Goal: Information Seeking & Learning: Learn about a topic

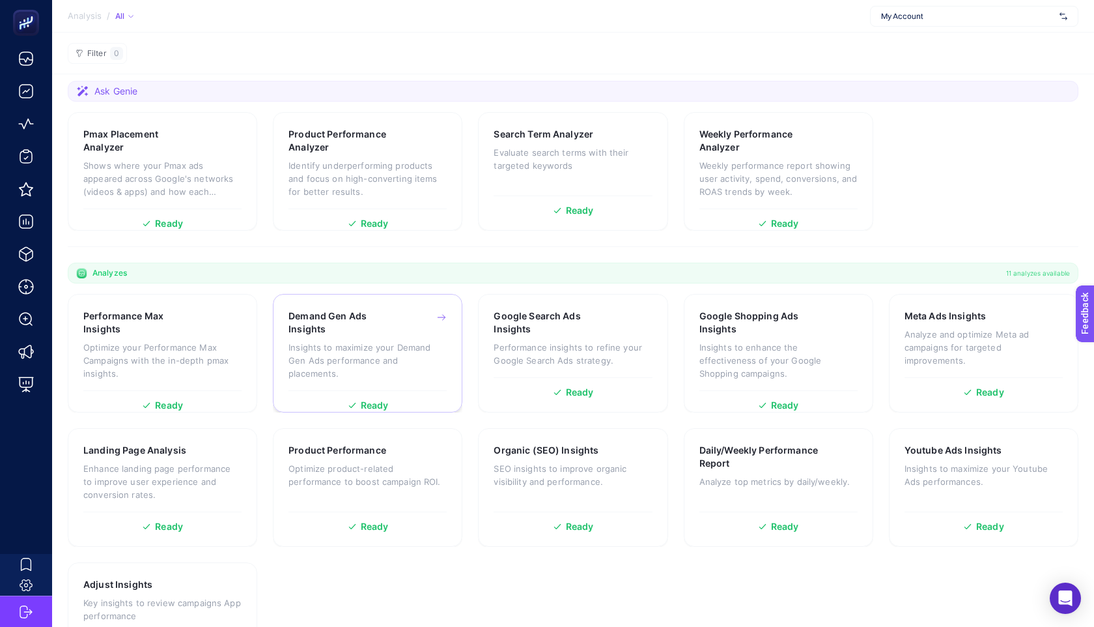
scroll to position [146, 0]
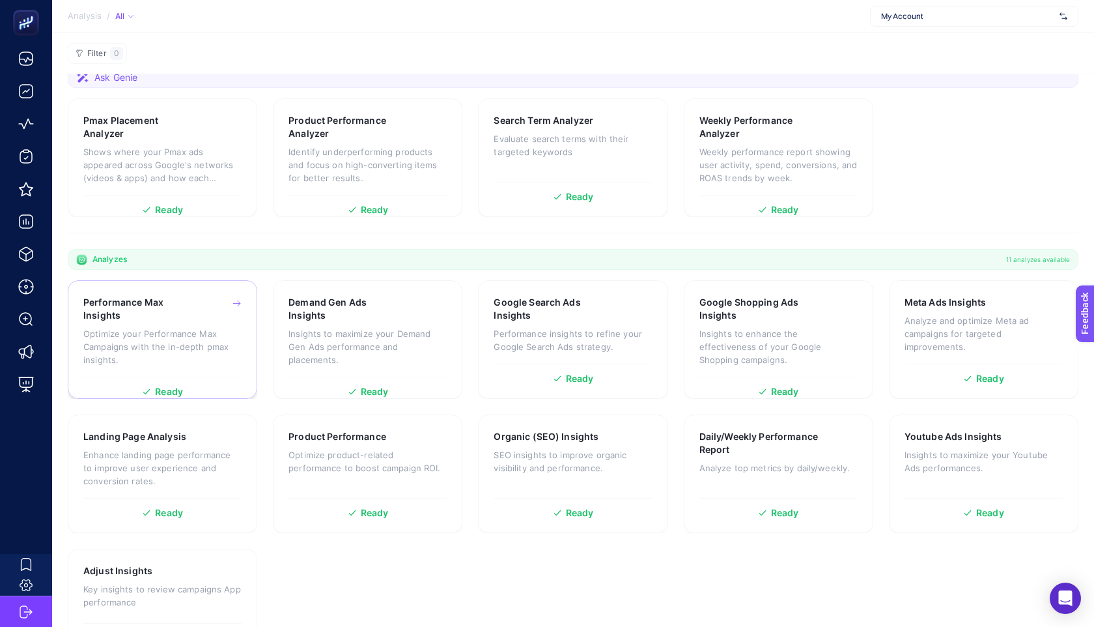
click at [167, 328] on p "Optimize your Performance Max Campaigns with the in-depth pmax insights." at bounding box center [162, 346] width 158 height 39
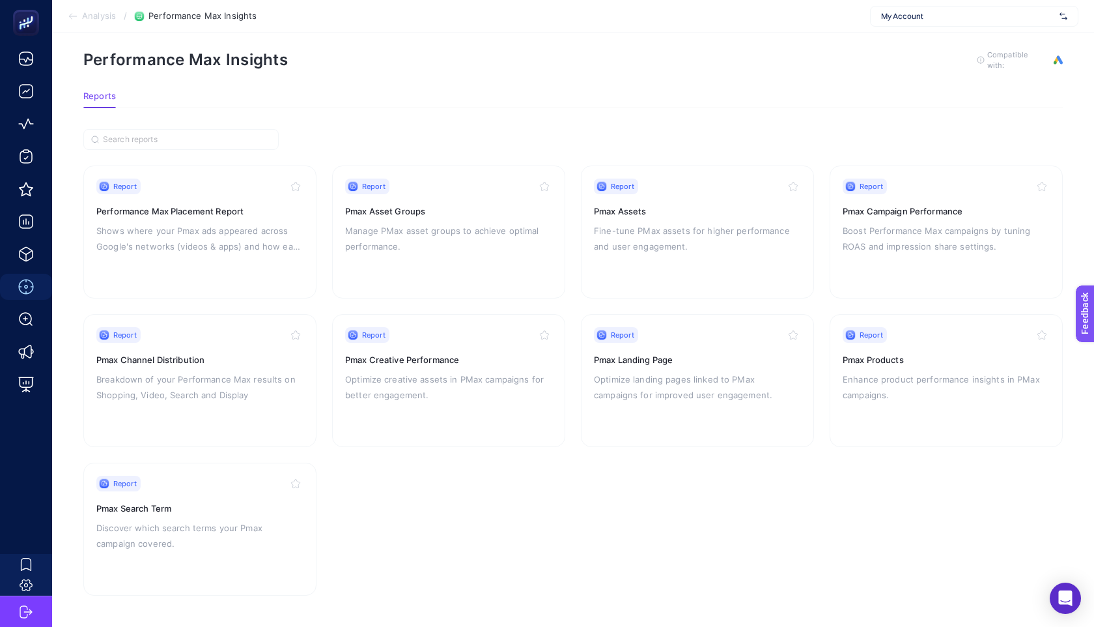
scroll to position [12, 0]
click at [234, 389] on p "Breakdown of your Performance Max results on Shopping, Video, Search and Display" at bounding box center [199, 388] width 207 height 31
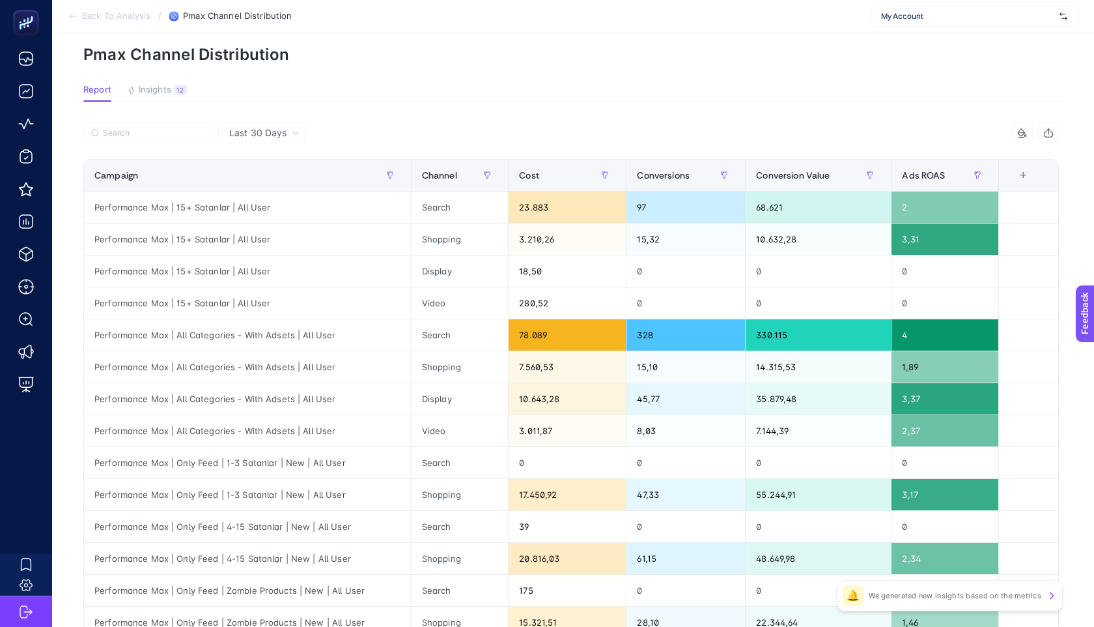
scroll to position [61, 0]
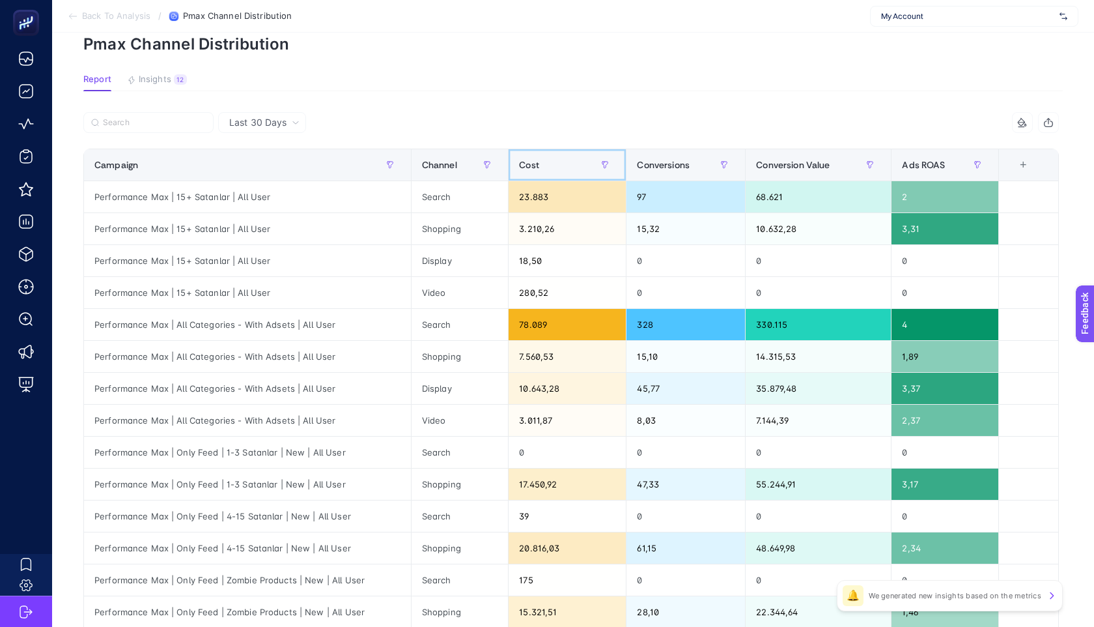
click at [530, 160] on span "Cost" at bounding box center [529, 165] width 20 height 10
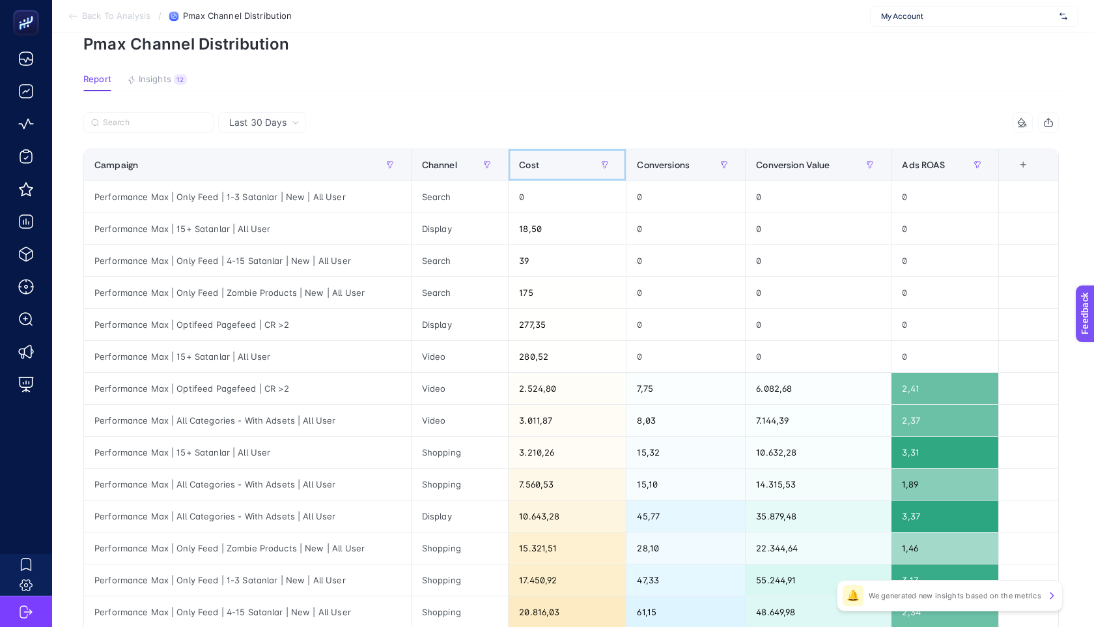
click at [530, 160] on span "Cost" at bounding box center [529, 165] width 20 height 10
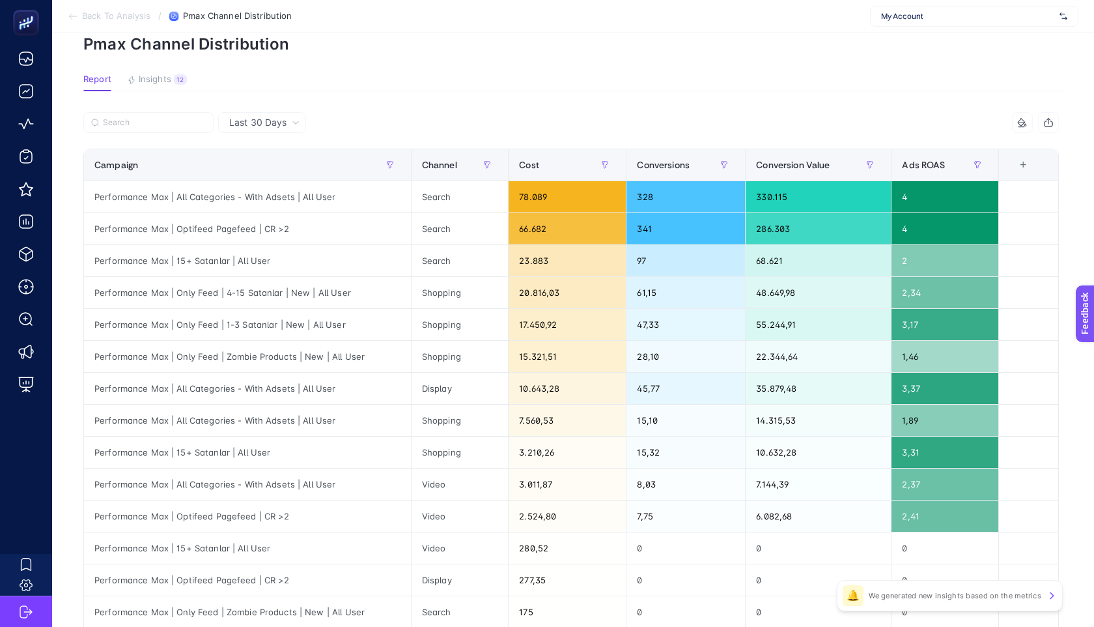
click at [296, 128] on div "Last 30 Days" at bounding box center [262, 122] width 88 height 21
click at [283, 175] on li "Last 7 Days" at bounding box center [262, 173] width 80 height 23
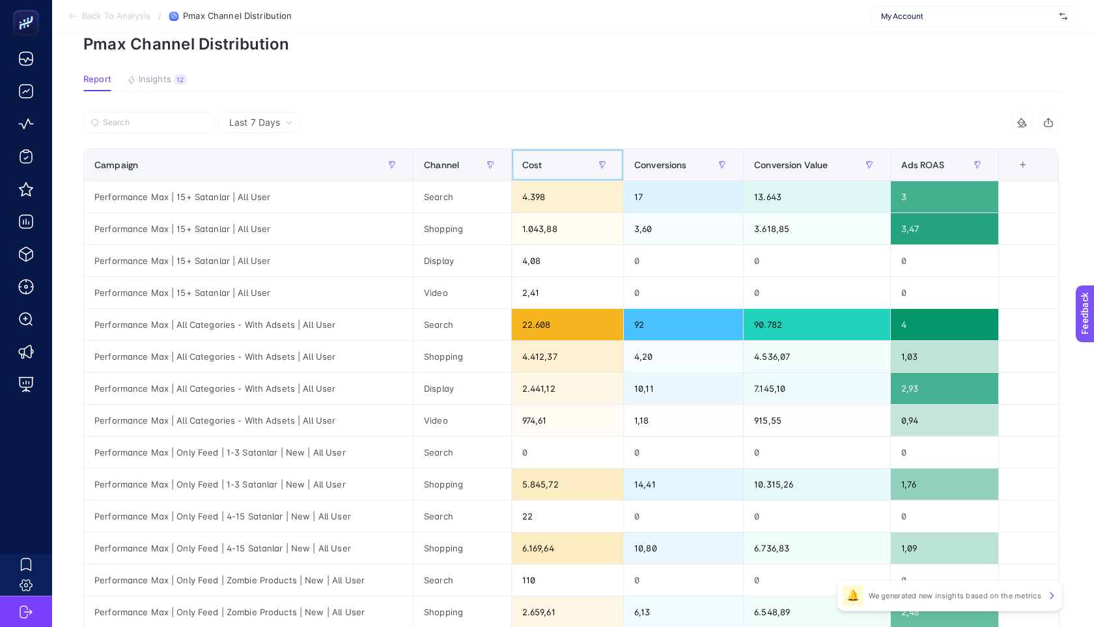
click at [531, 166] on span "Cost" at bounding box center [532, 165] width 20 height 10
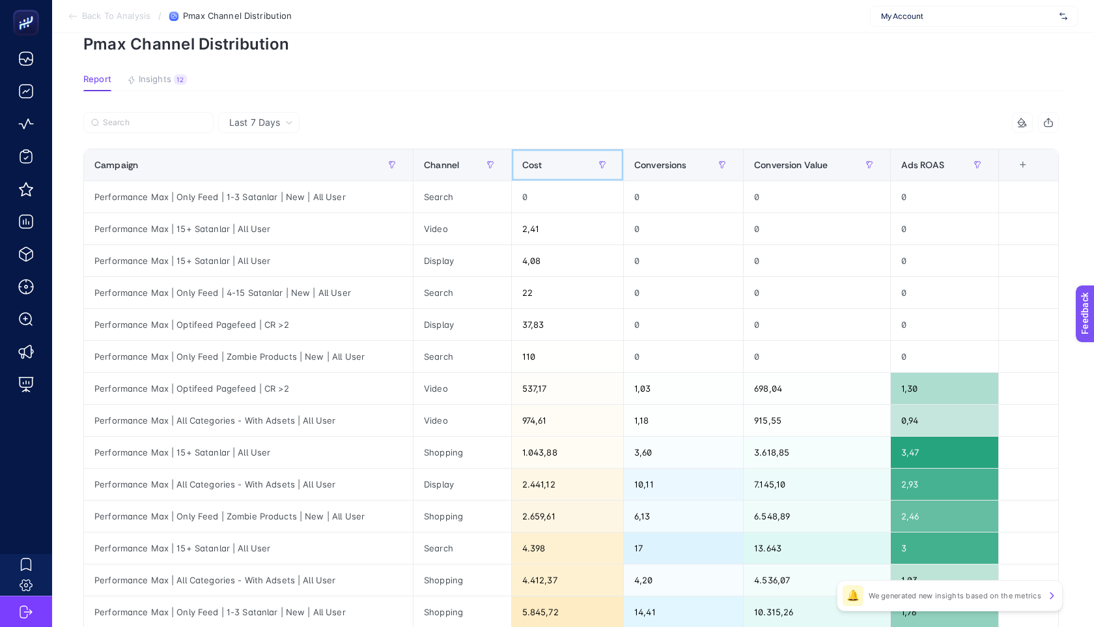
click at [532, 166] on span "Cost" at bounding box center [532, 165] width 20 height 10
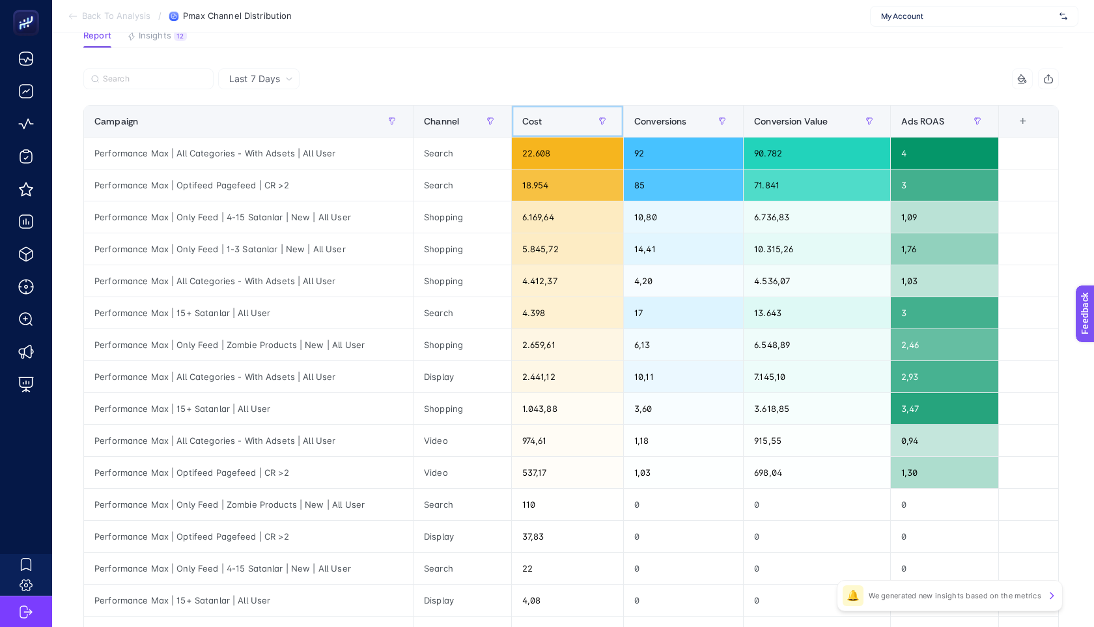
scroll to position [112, 0]
